Goal: Find contact information: Find contact information

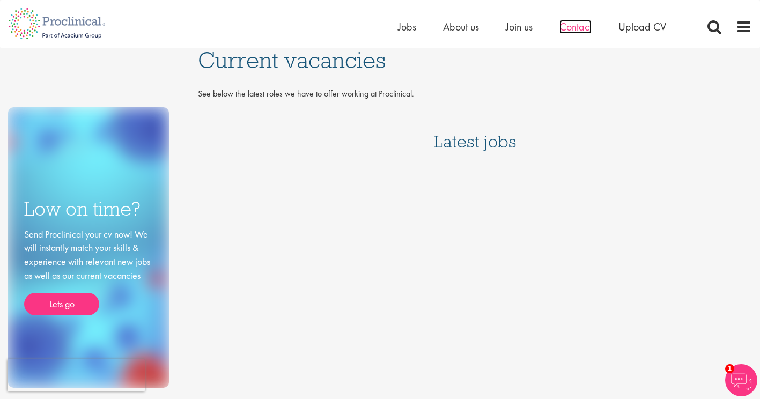
click at [580, 31] on span "Contact" at bounding box center [575, 27] width 32 height 14
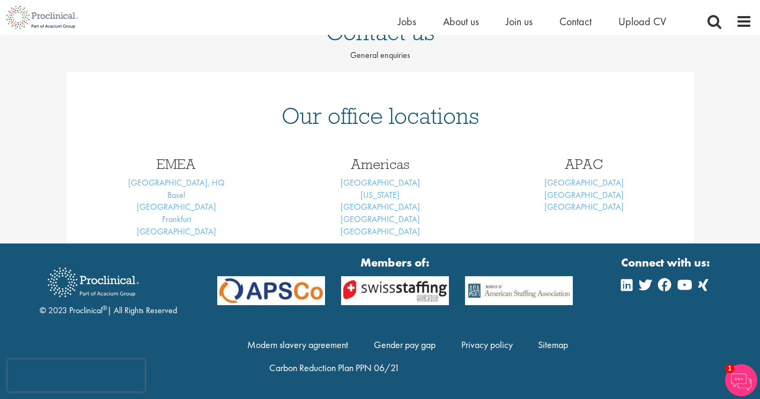
scroll to position [122, 0]
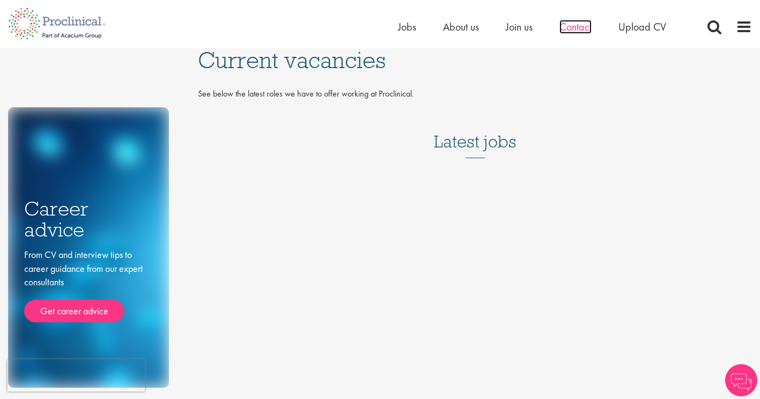
click at [567, 22] on span "Contact" at bounding box center [575, 27] width 32 height 14
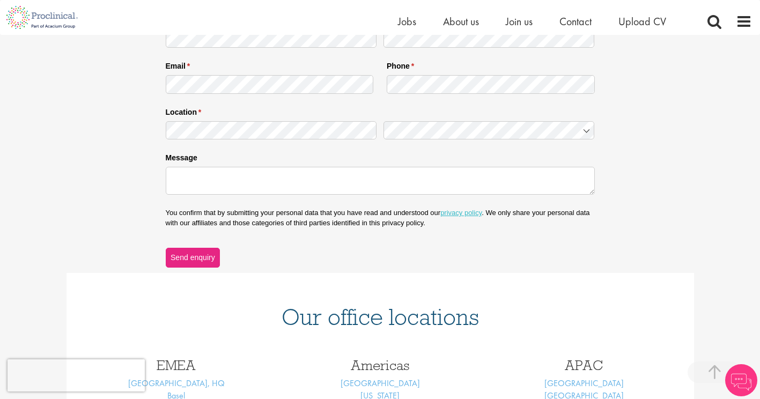
scroll to position [407, 0]
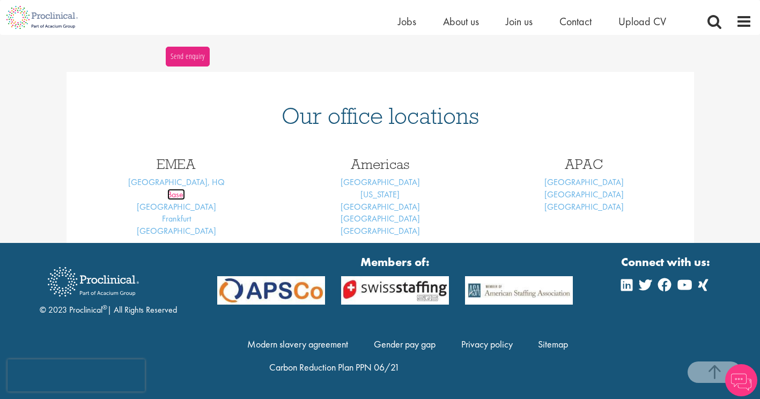
click at [174, 194] on link "Basel" at bounding box center [176, 194] width 18 height 11
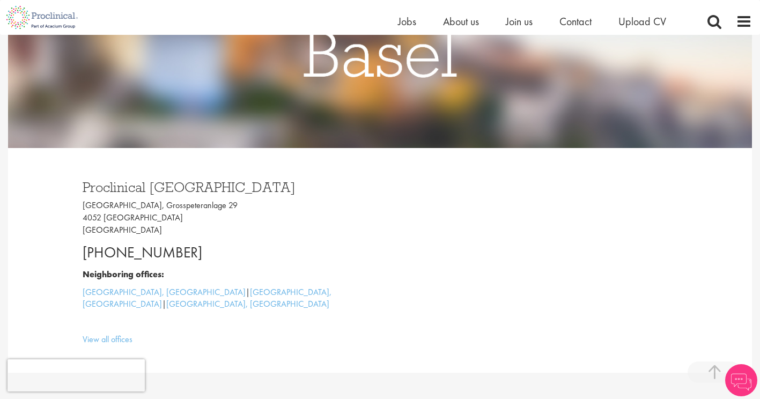
scroll to position [183, 0]
